Goal: Transaction & Acquisition: Book appointment/travel/reservation

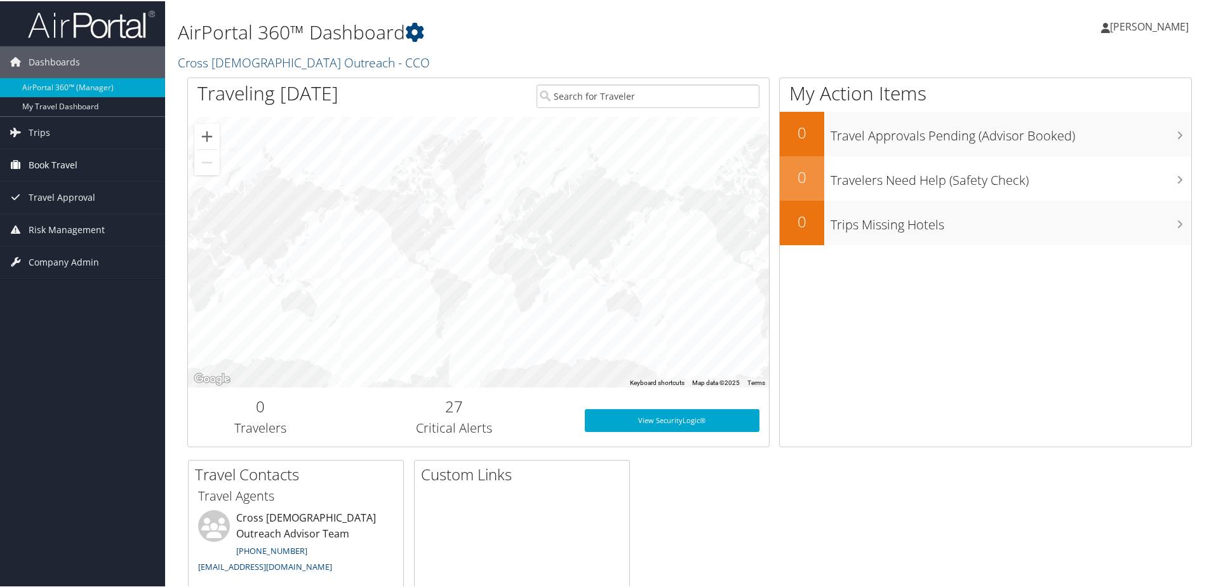
click at [67, 165] on span "Book Travel" at bounding box center [53, 164] width 49 height 32
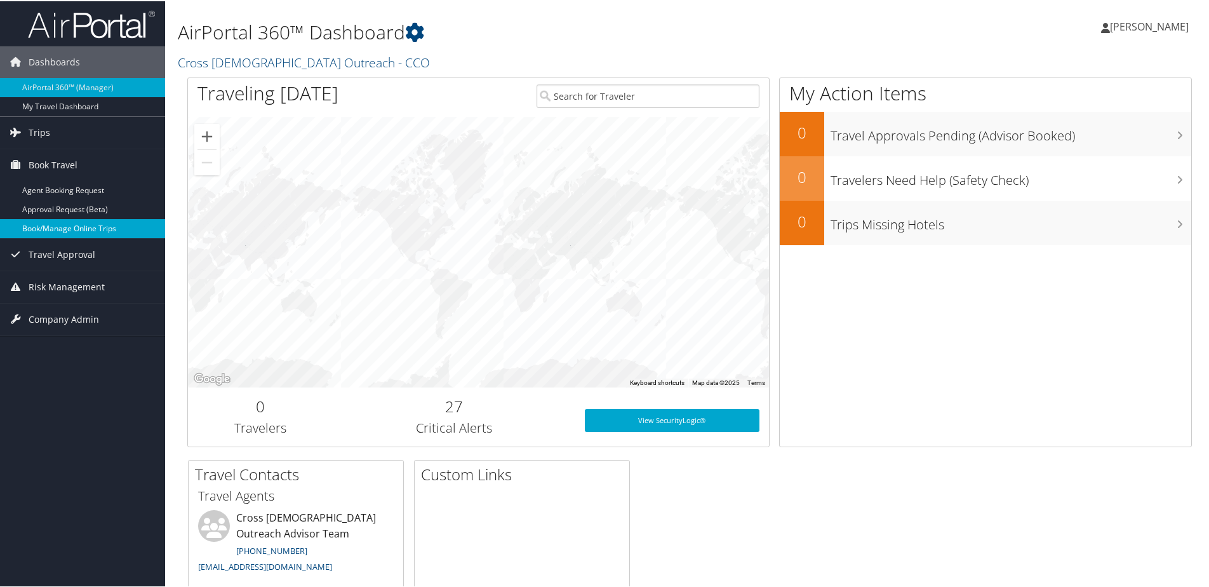
click at [65, 230] on link "Book/Manage Online Trips" at bounding box center [82, 227] width 165 height 19
